Goal: Check status: Check status

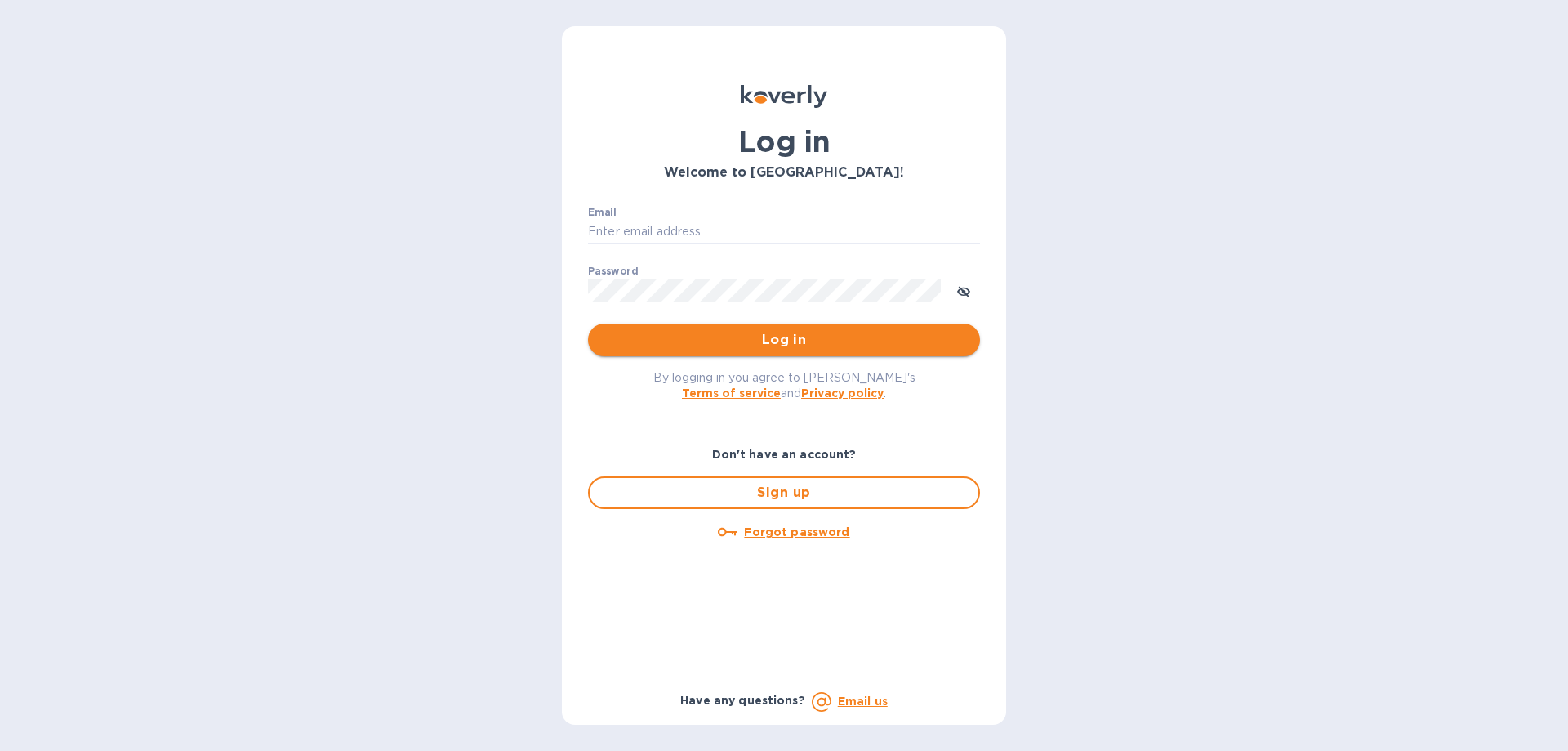
type input "ujjwalb@rtwlogistics.net"
click at [798, 337] on span "Log in" at bounding box center [784, 339] width 366 height 19
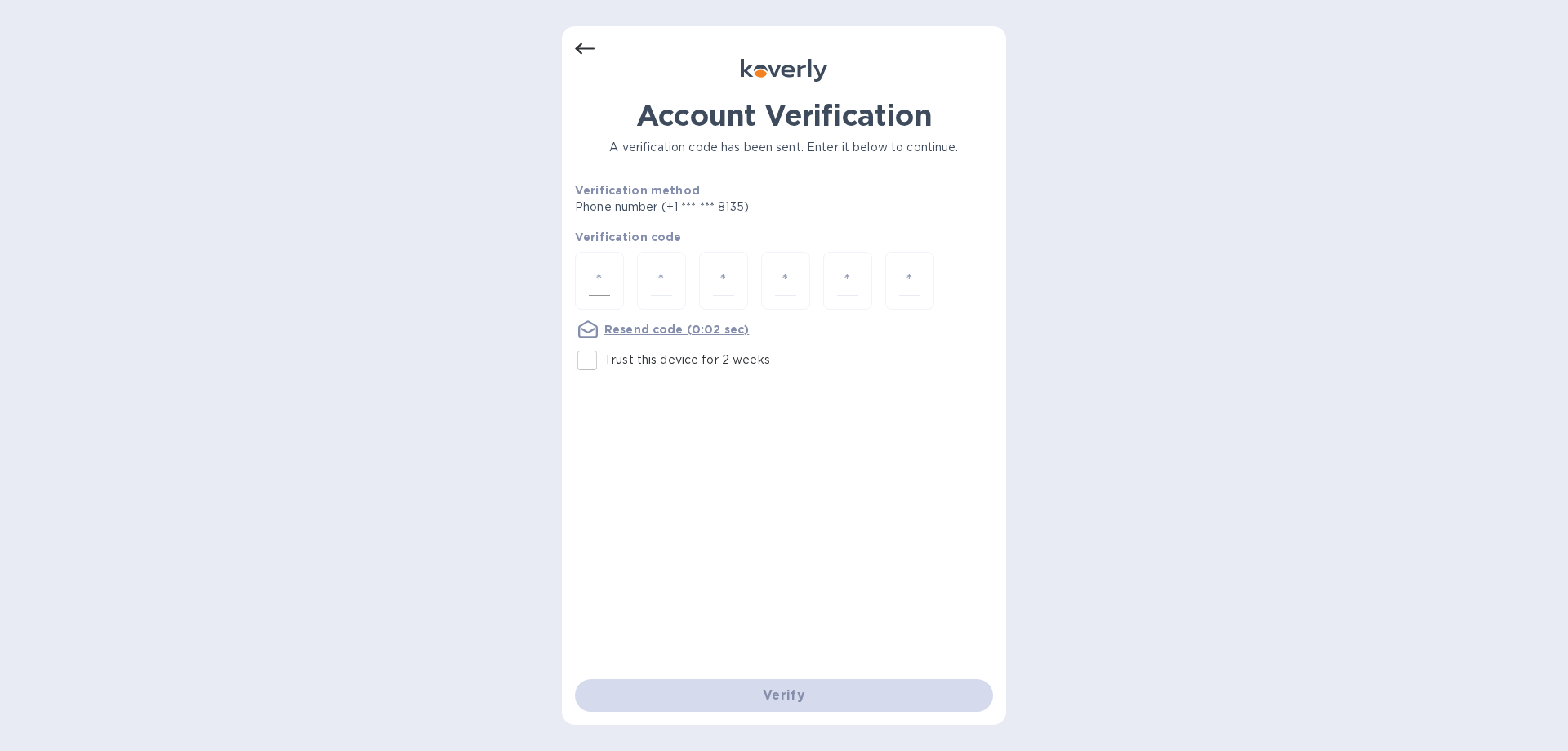
click at [597, 274] on input "number" at bounding box center [599, 281] width 21 height 30
type input "1"
type input "7"
type input "5"
type input "9"
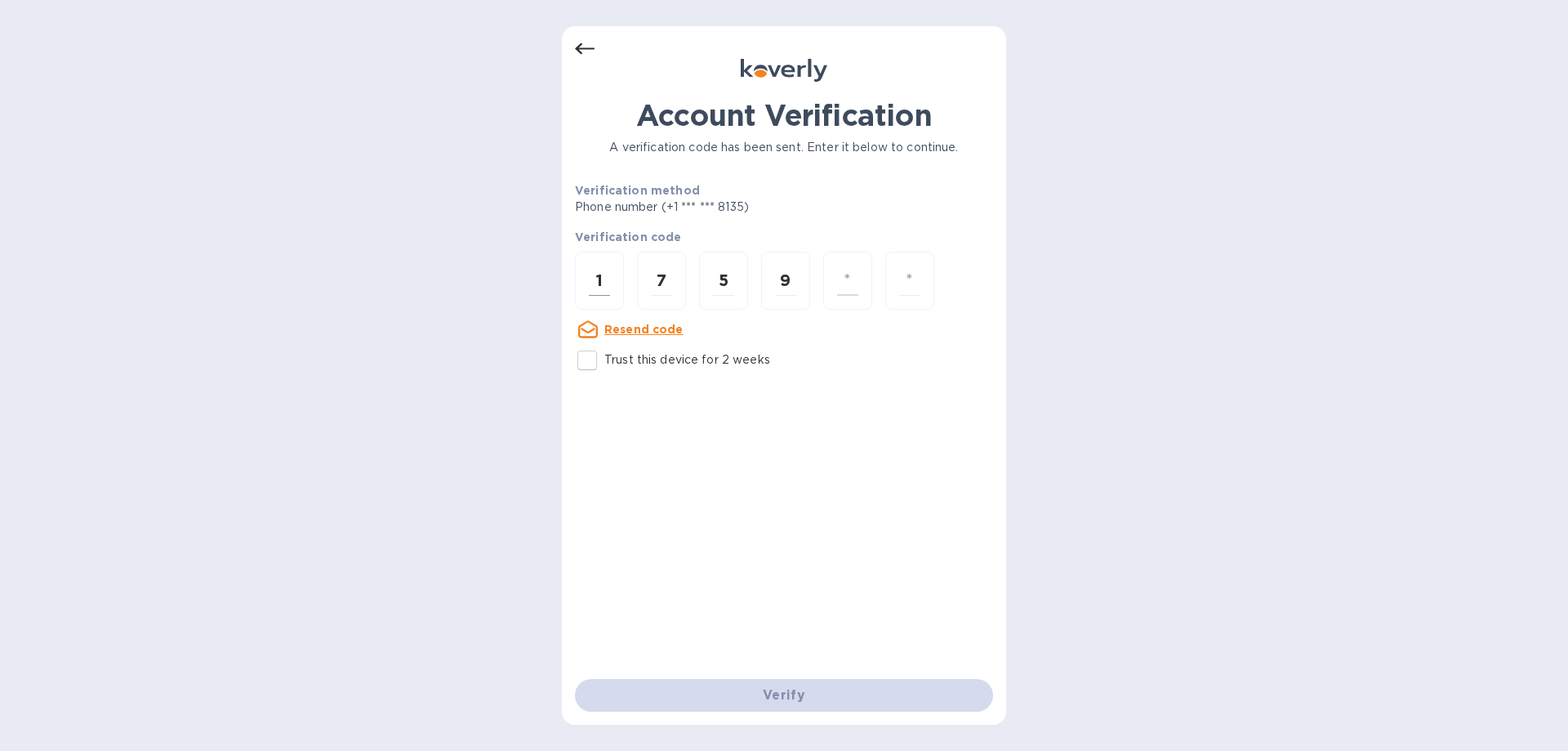
type input "9"
type input "2"
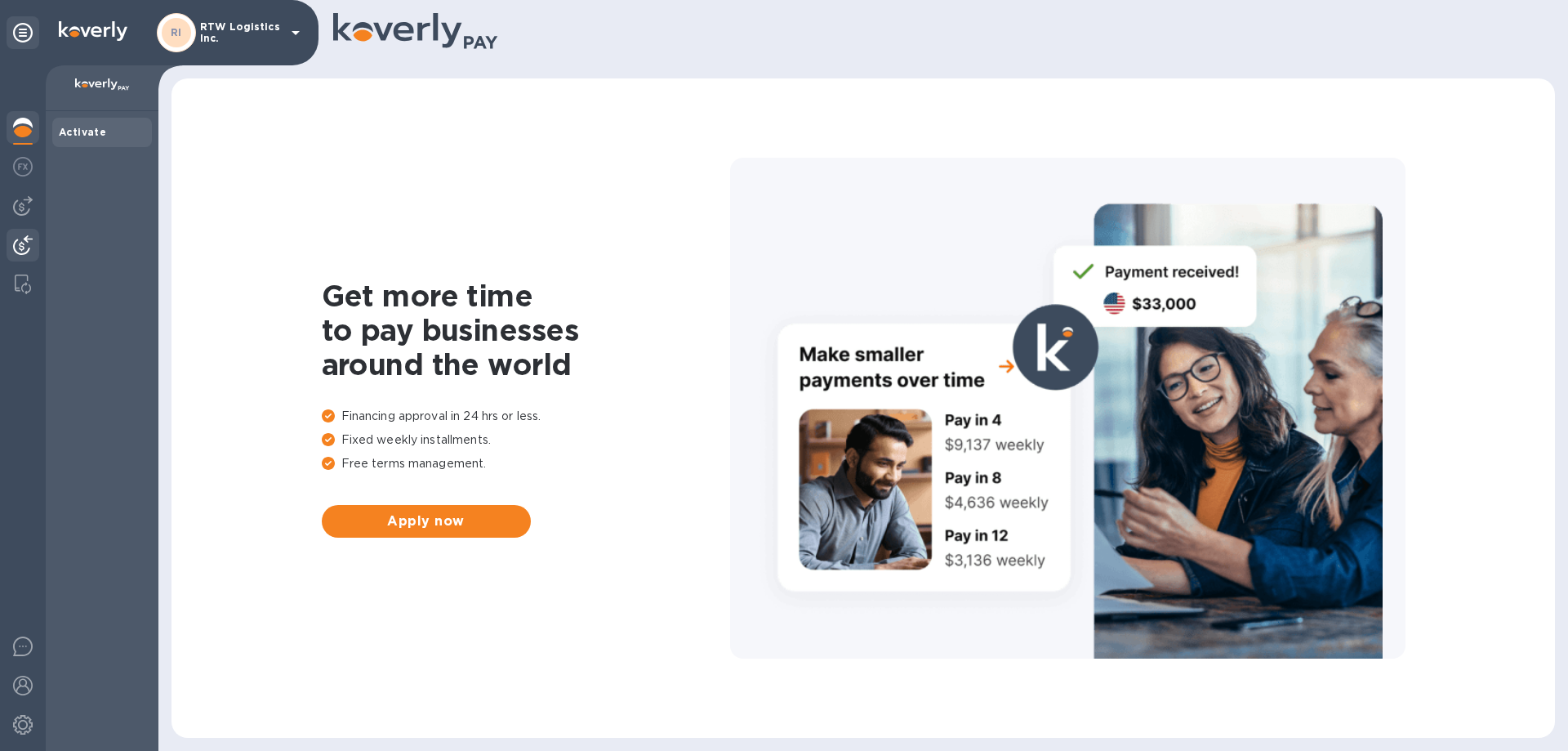
click at [23, 262] on div at bounding box center [23, 247] width 33 height 36
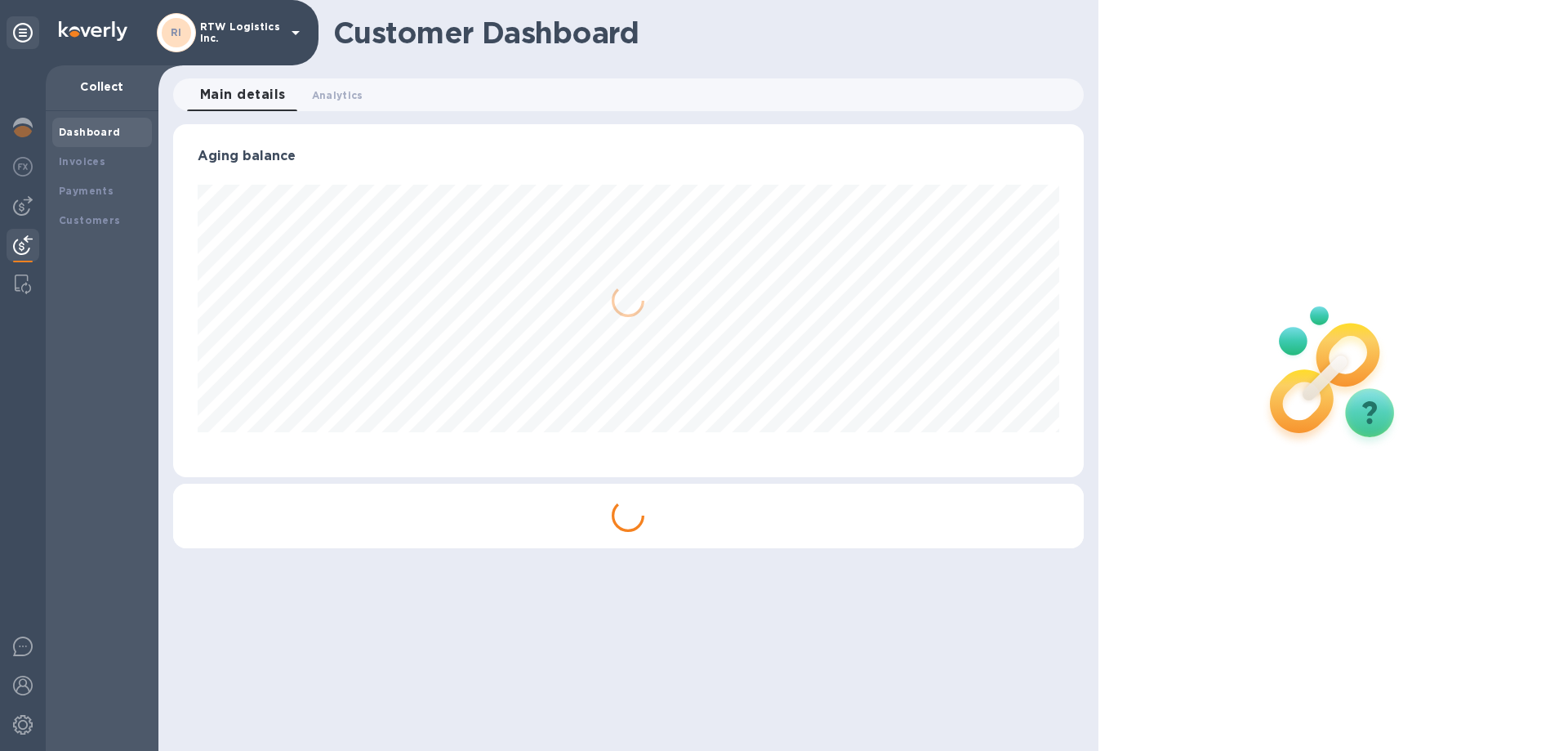
scroll to position [353, 910]
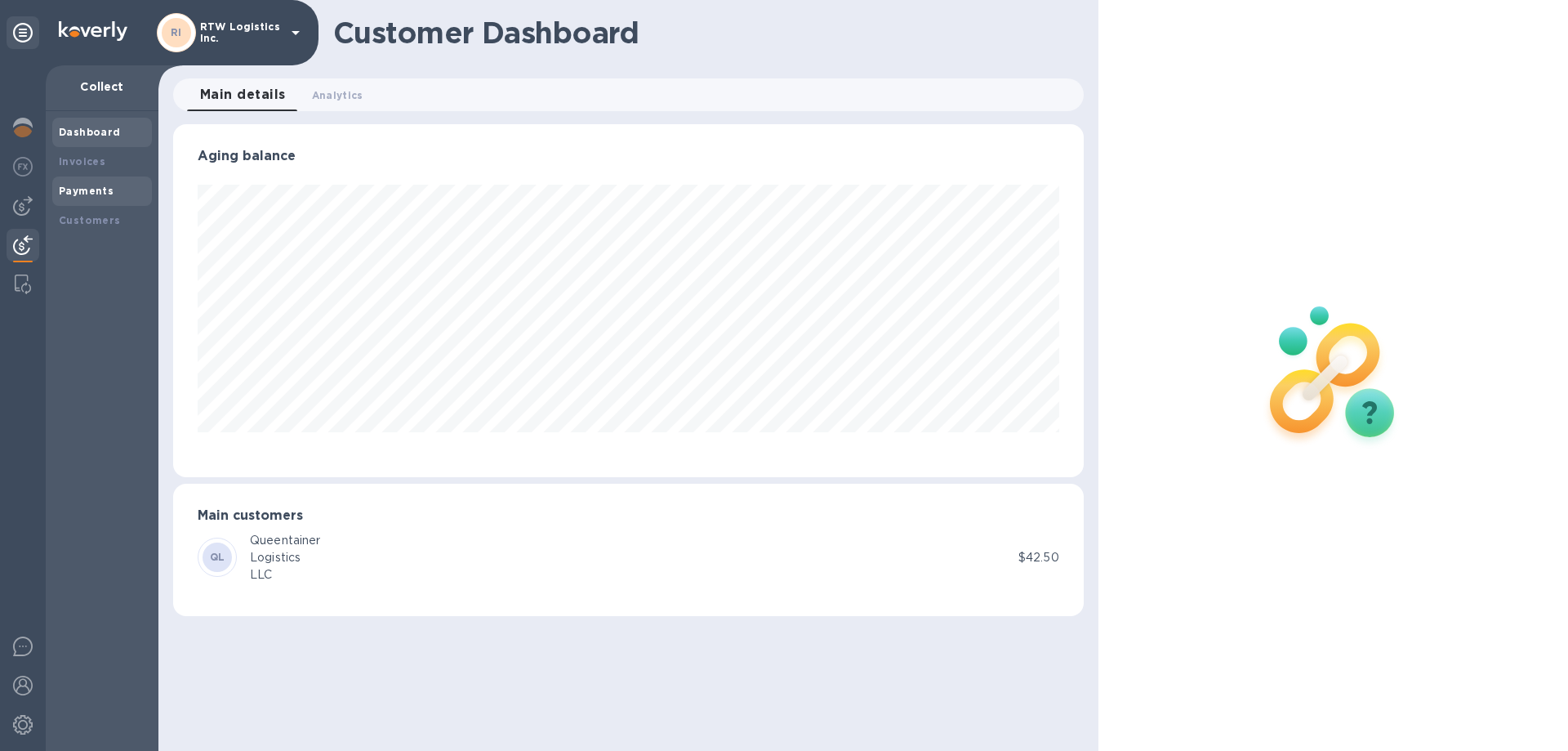
click at [101, 195] on b "Payments" at bounding box center [86, 190] width 55 height 12
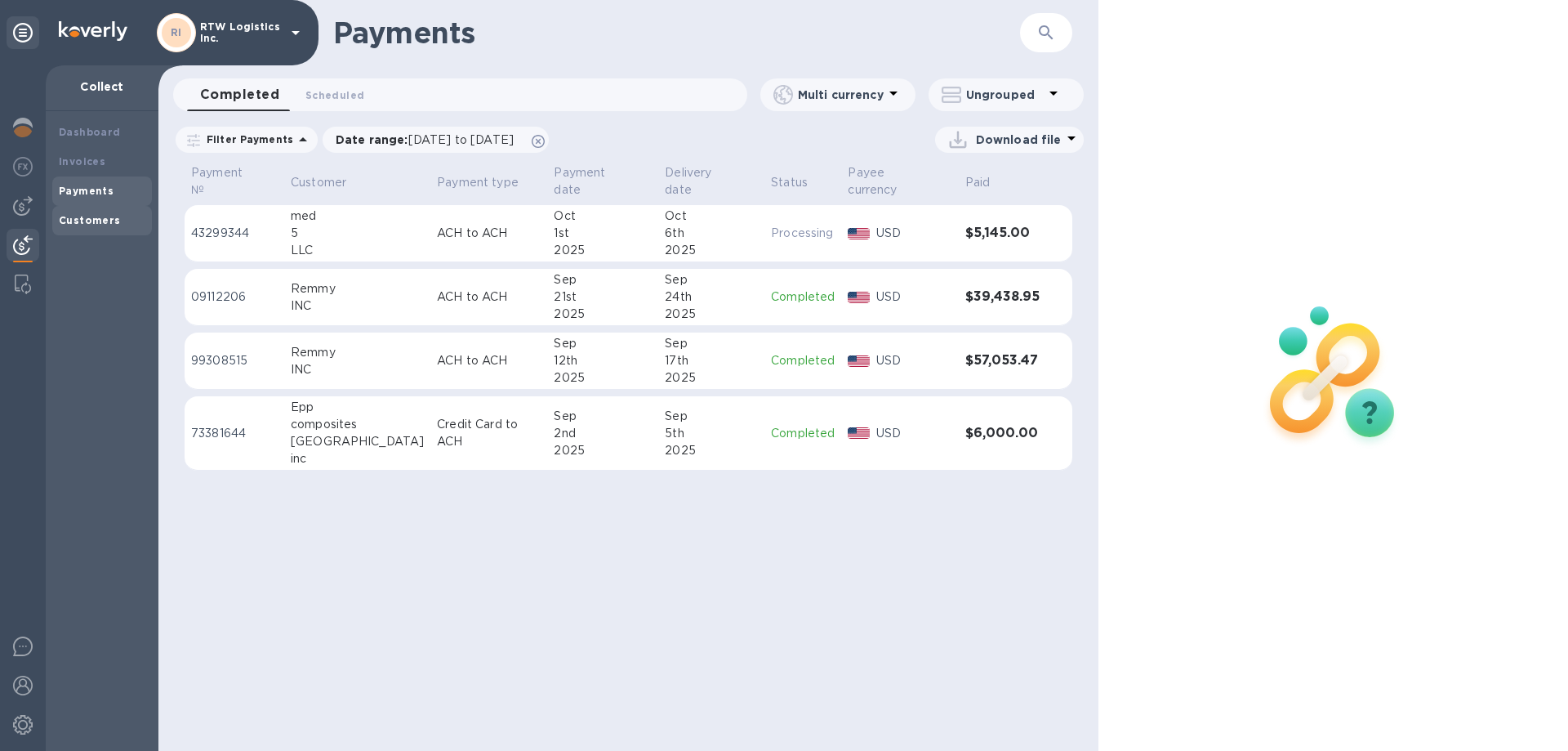
click at [100, 226] on b "Customers" at bounding box center [90, 220] width 62 height 12
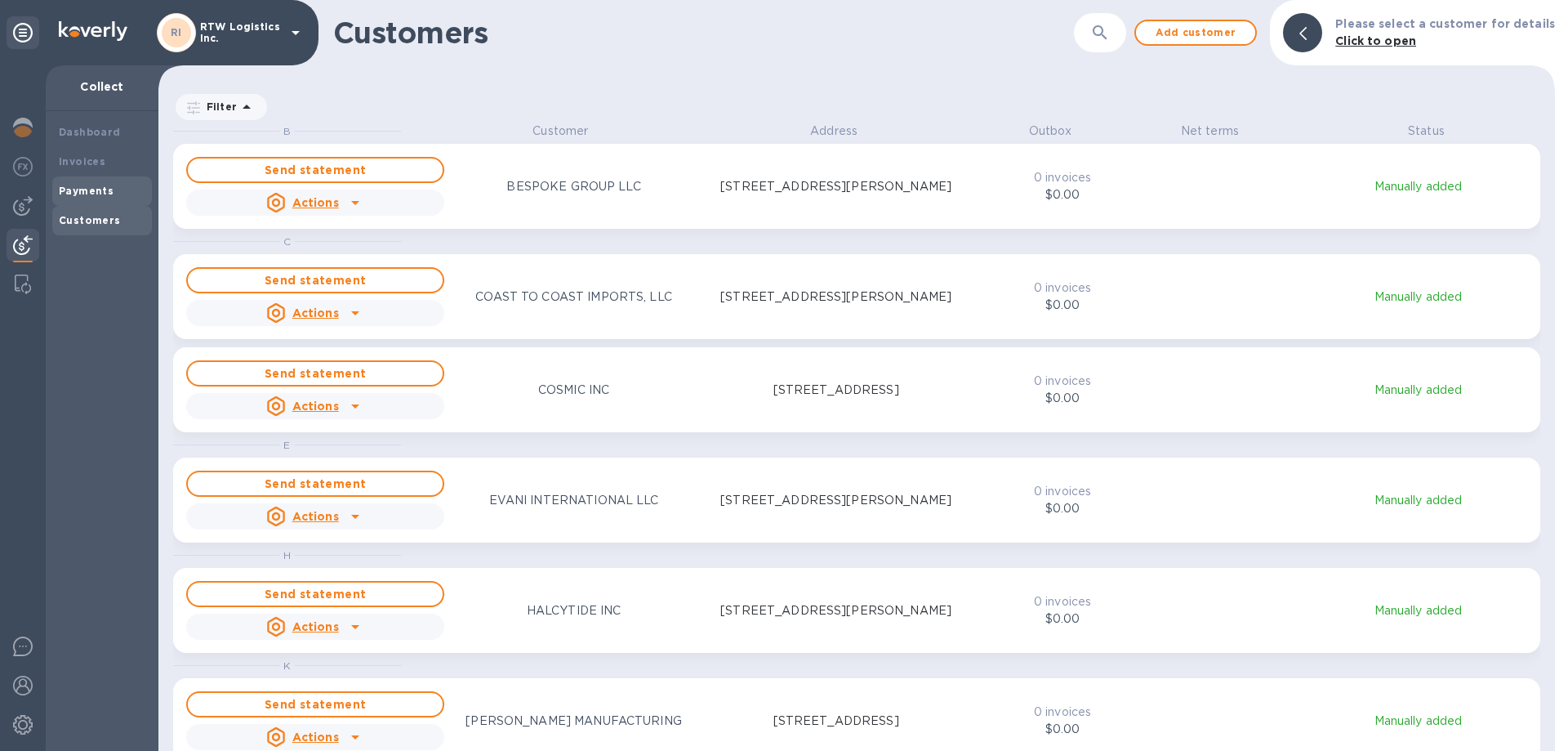
scroll to position [616, 1390]
click at [100, 183] on div "Payments" at bounding box center [102, 192] width 86 height 17
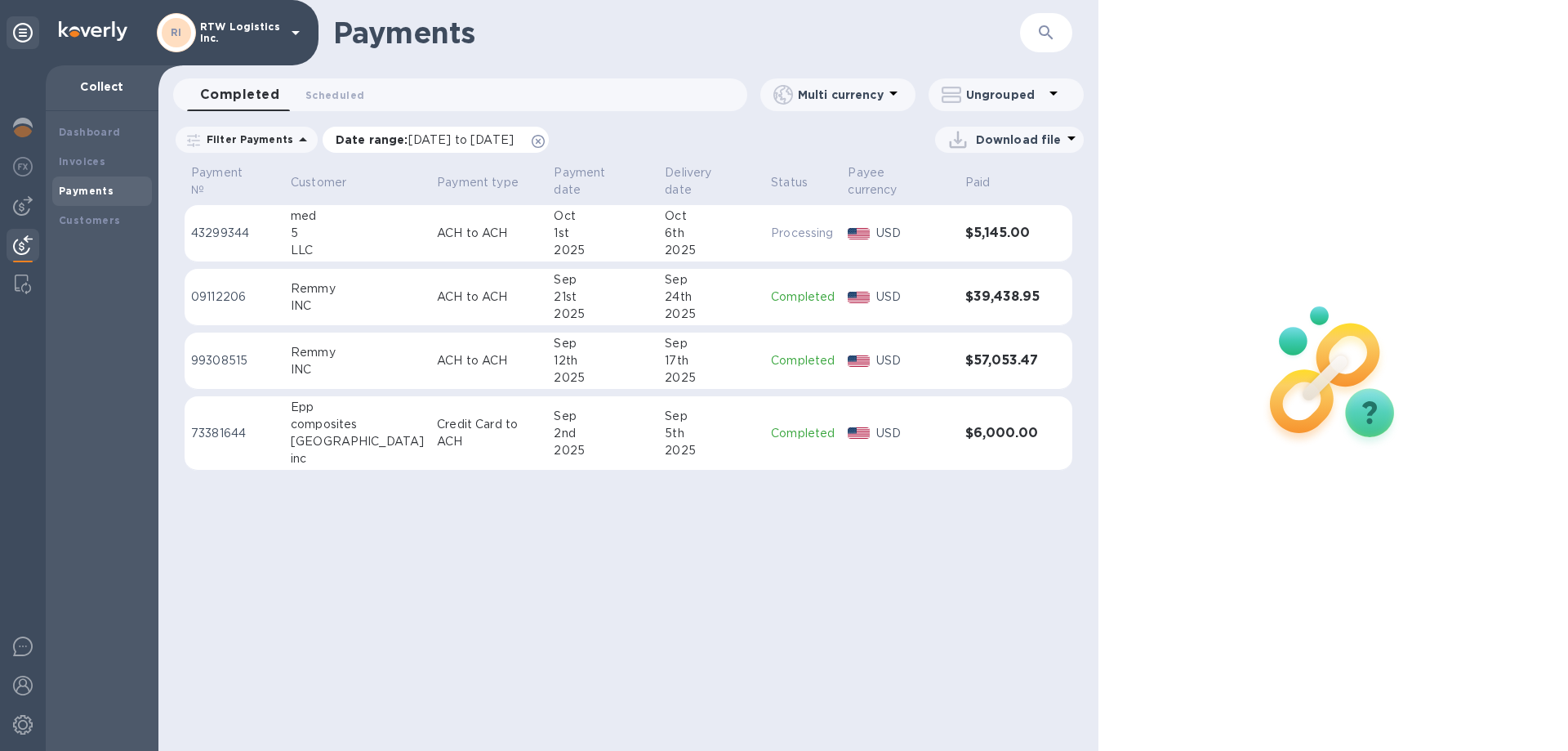
click at [544, 145] on icon at bounding box center [538, 141] width 13 height 13
